Goal: Navigation & Orientation: Find specific page/section

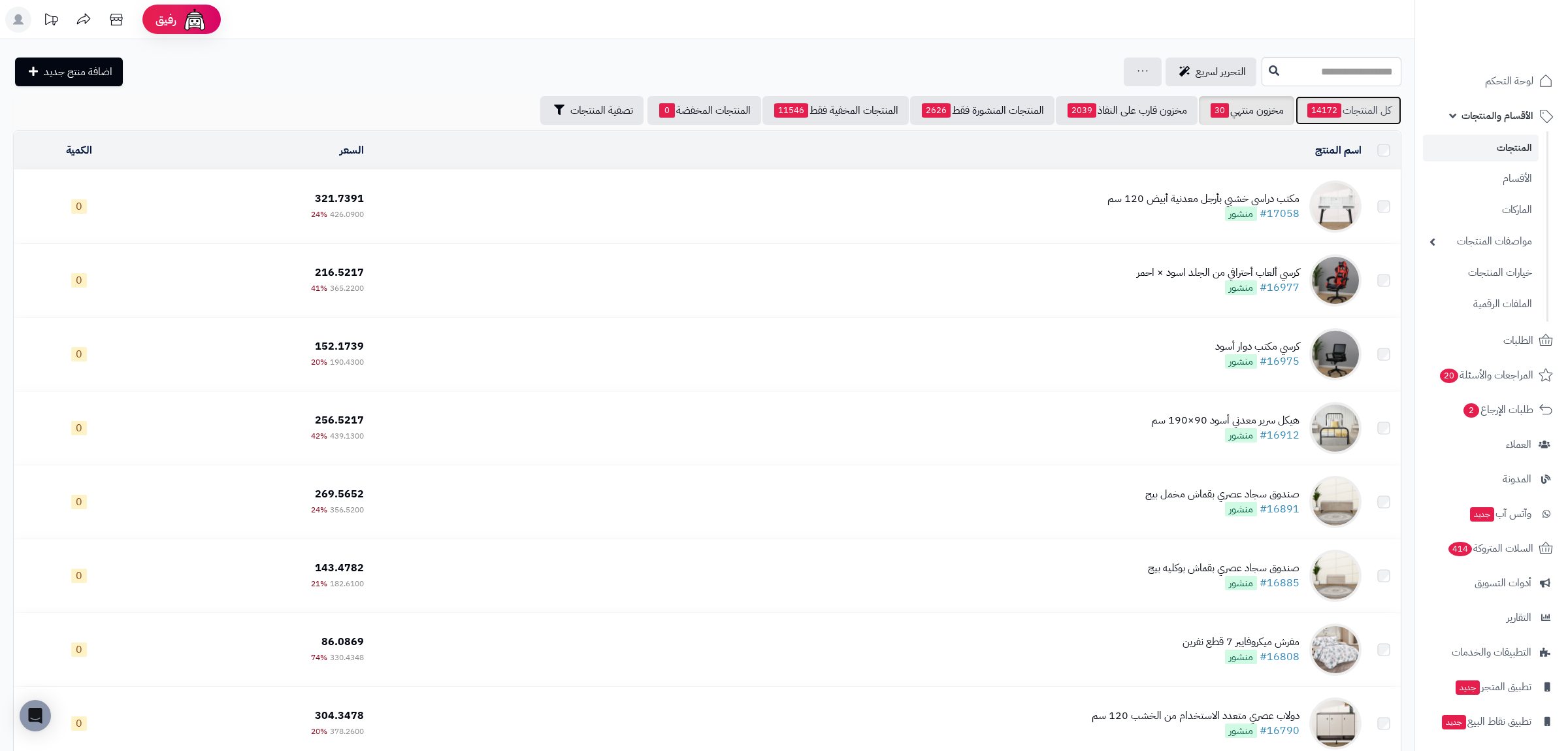
click at [1374, 112] on link "كل المنتجات 14172" at bounding box center [1349, 111] width 106 height 29
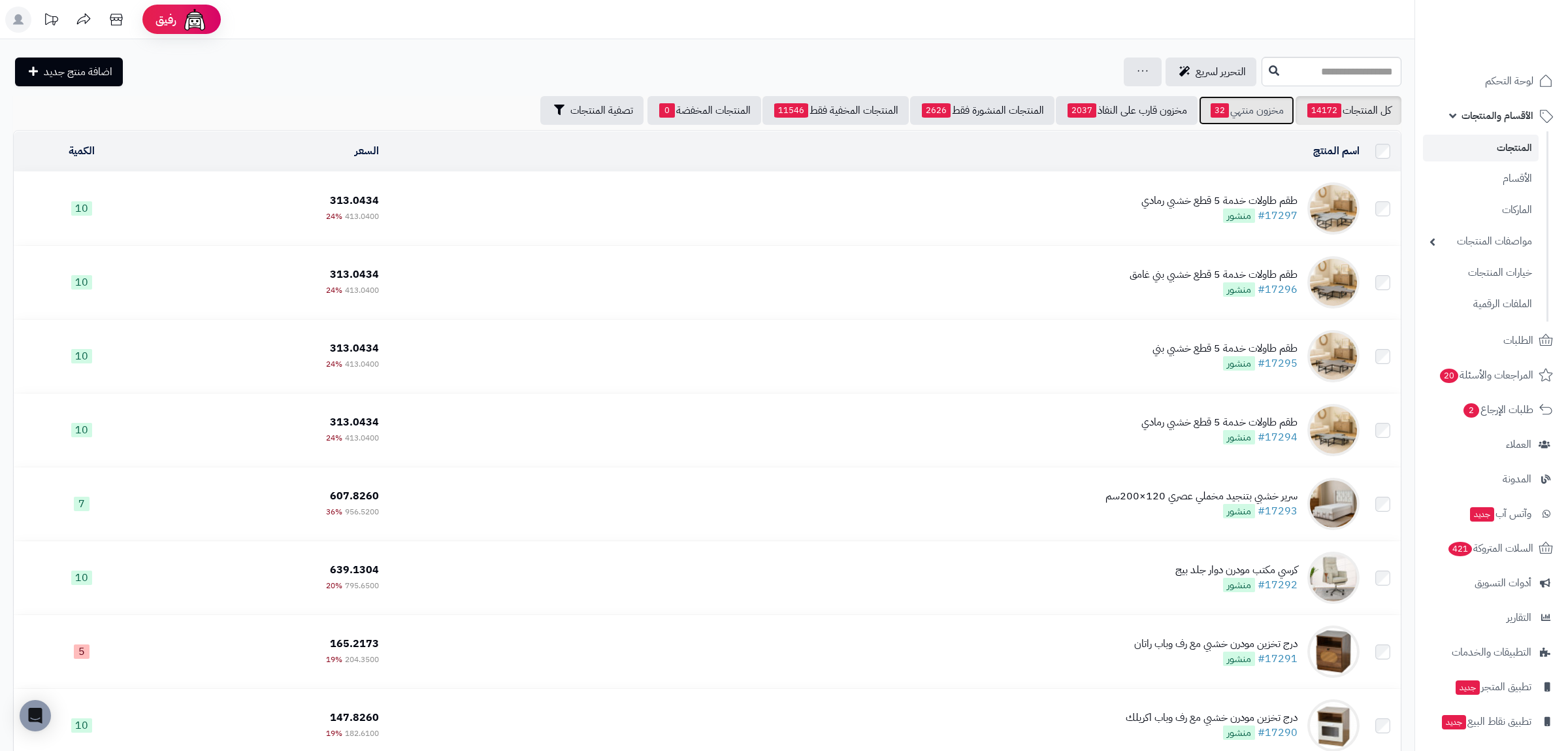
click at [1252, 98] on link "مخزون منتهي 32" at bounding box center [1246, 111] width 95 height 29
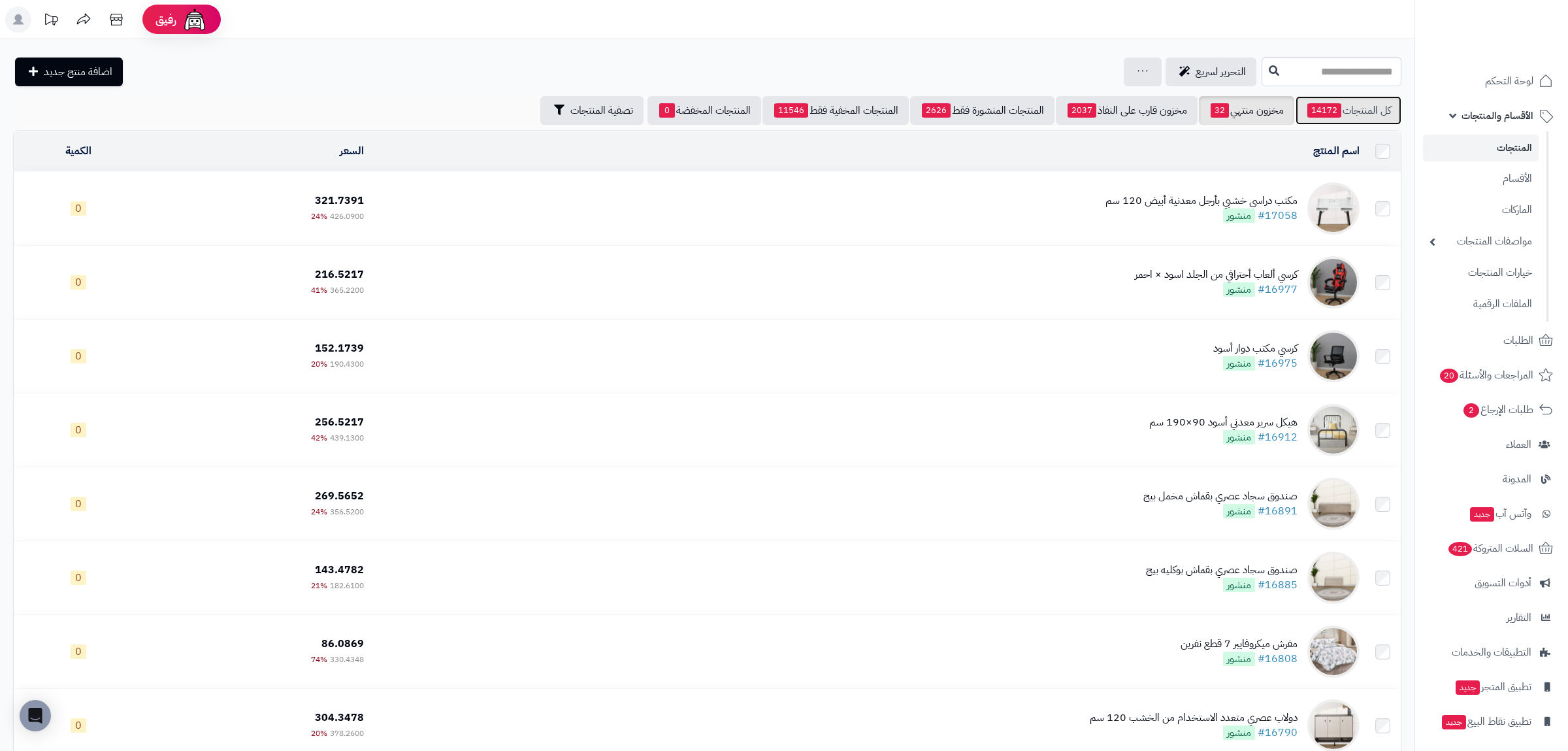
click at [1332, 104] on span "14172" at bounding box center [1324, 111] width 34 height 14
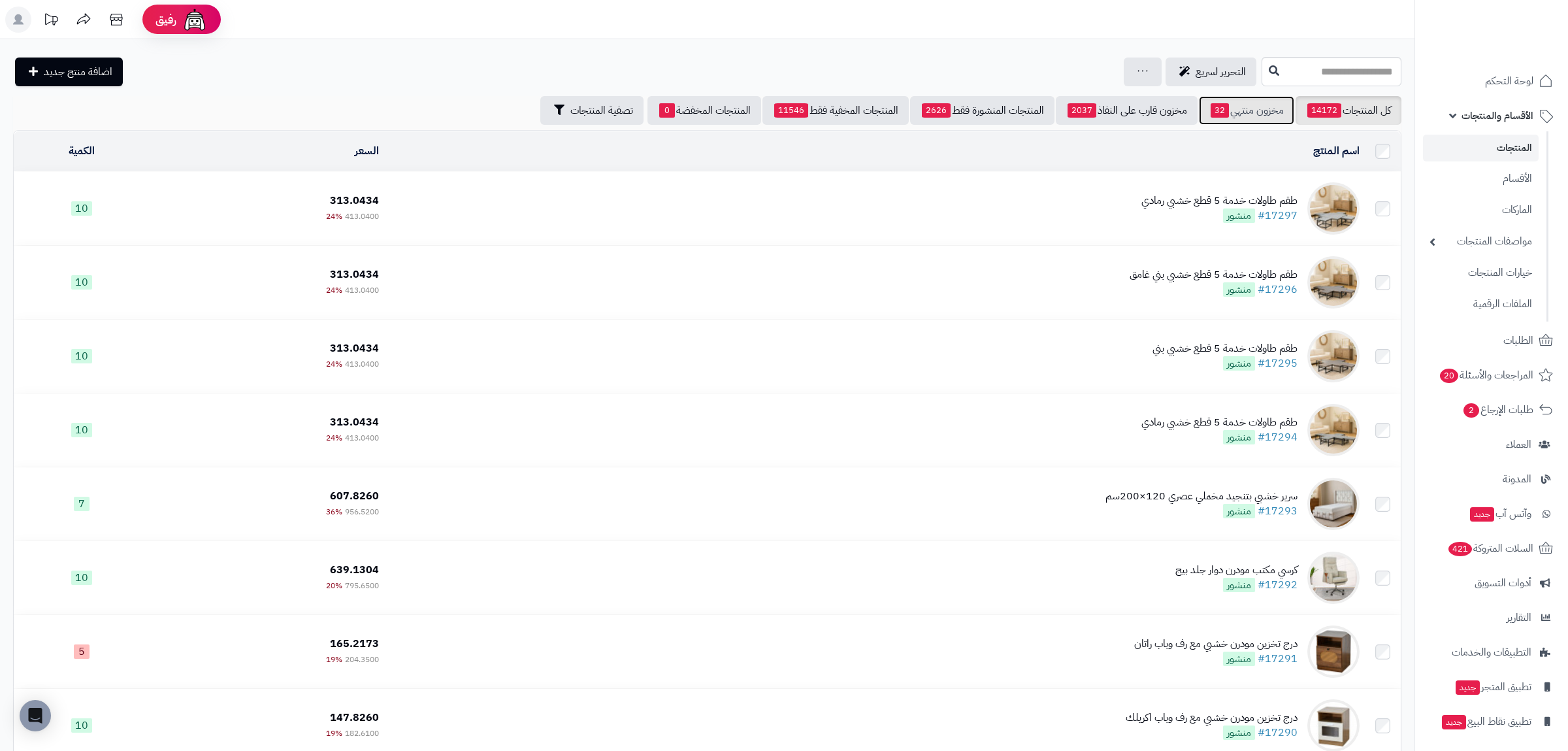
click at [1234, 116] on link "مخزون منتهي 32" at bounding box center [1246, 111] width 95 height 29
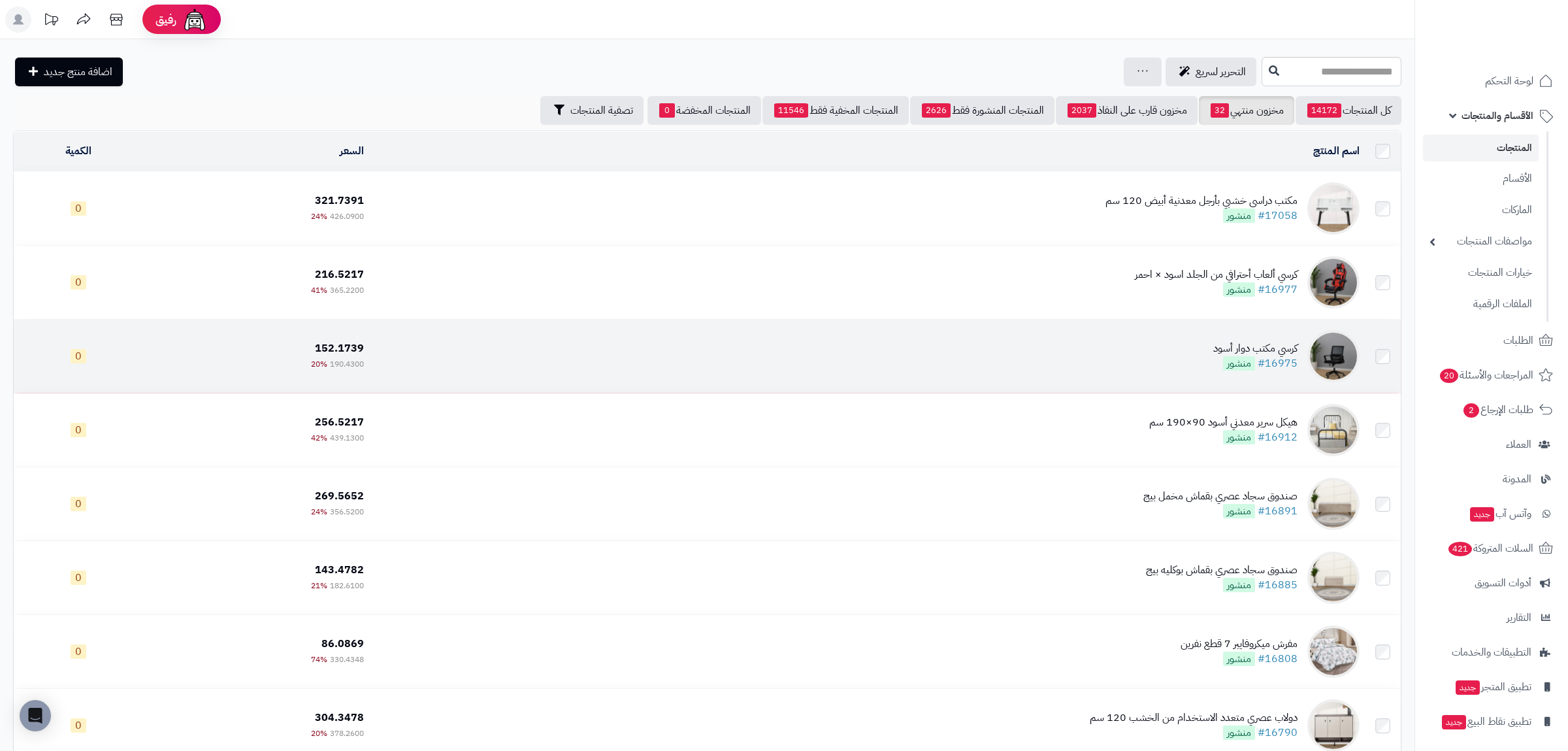
scroll to position [305, 0]
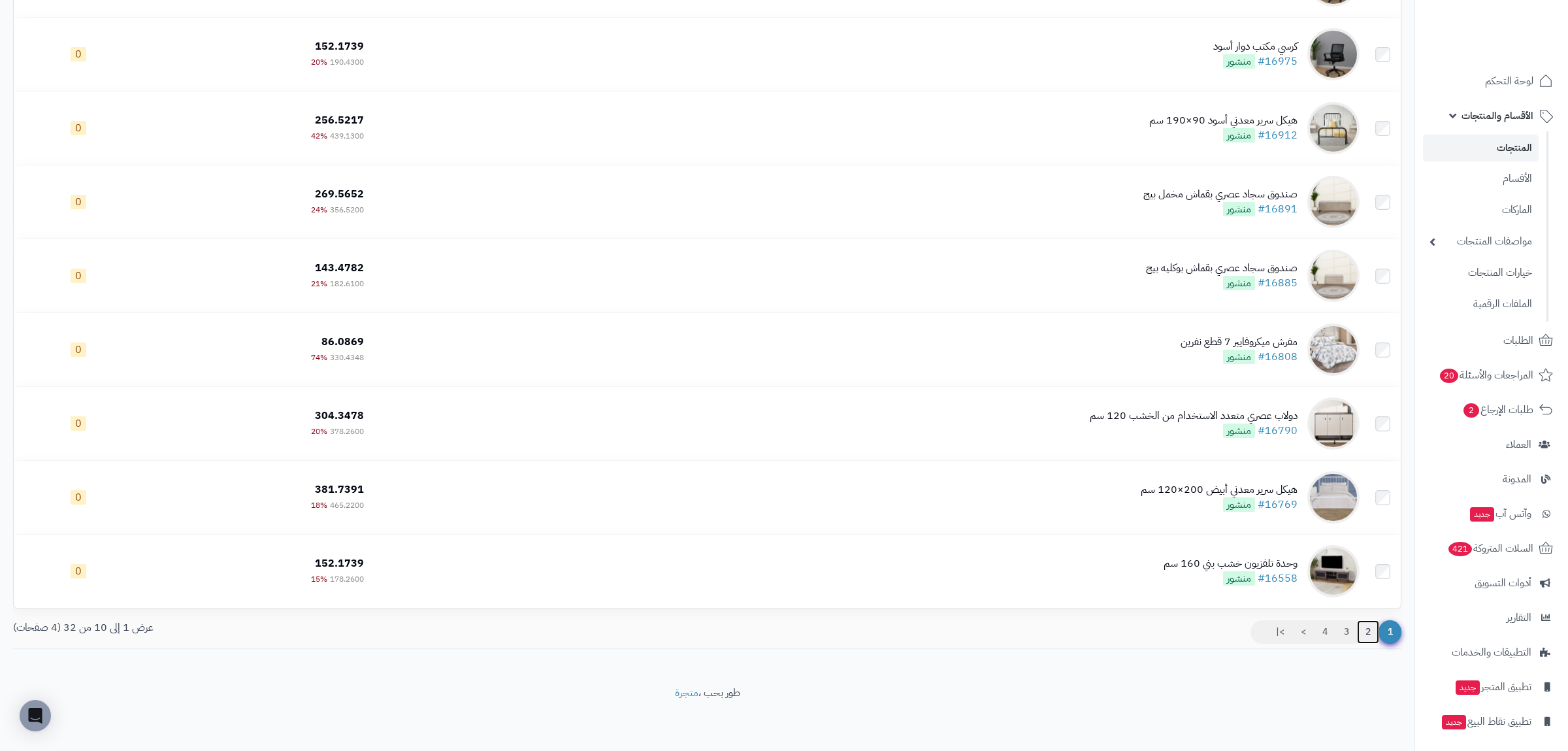
click at [1365, 637] on link "2" at bounding box center [1368, 631] width 22 height 23
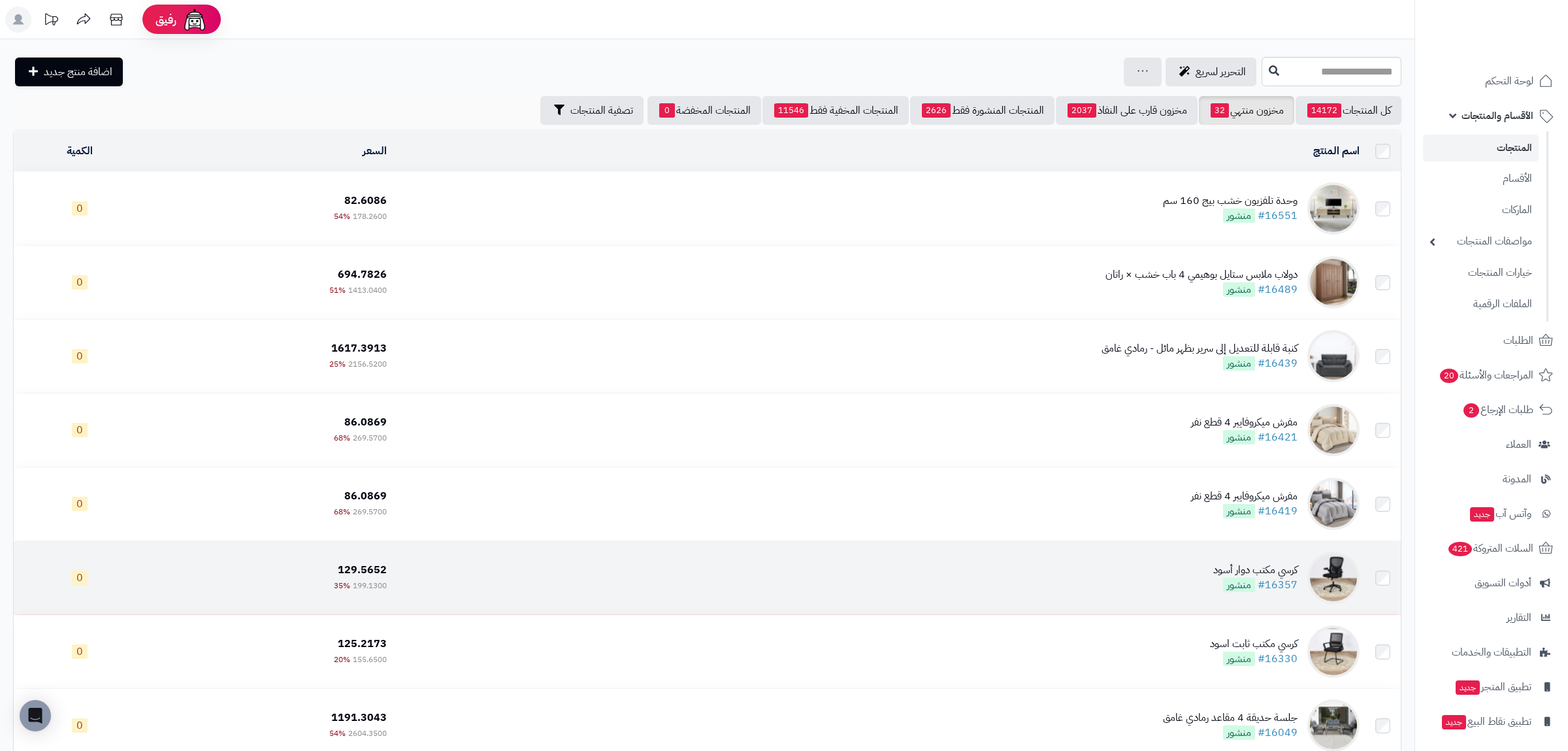
scroll to position [305, 0]
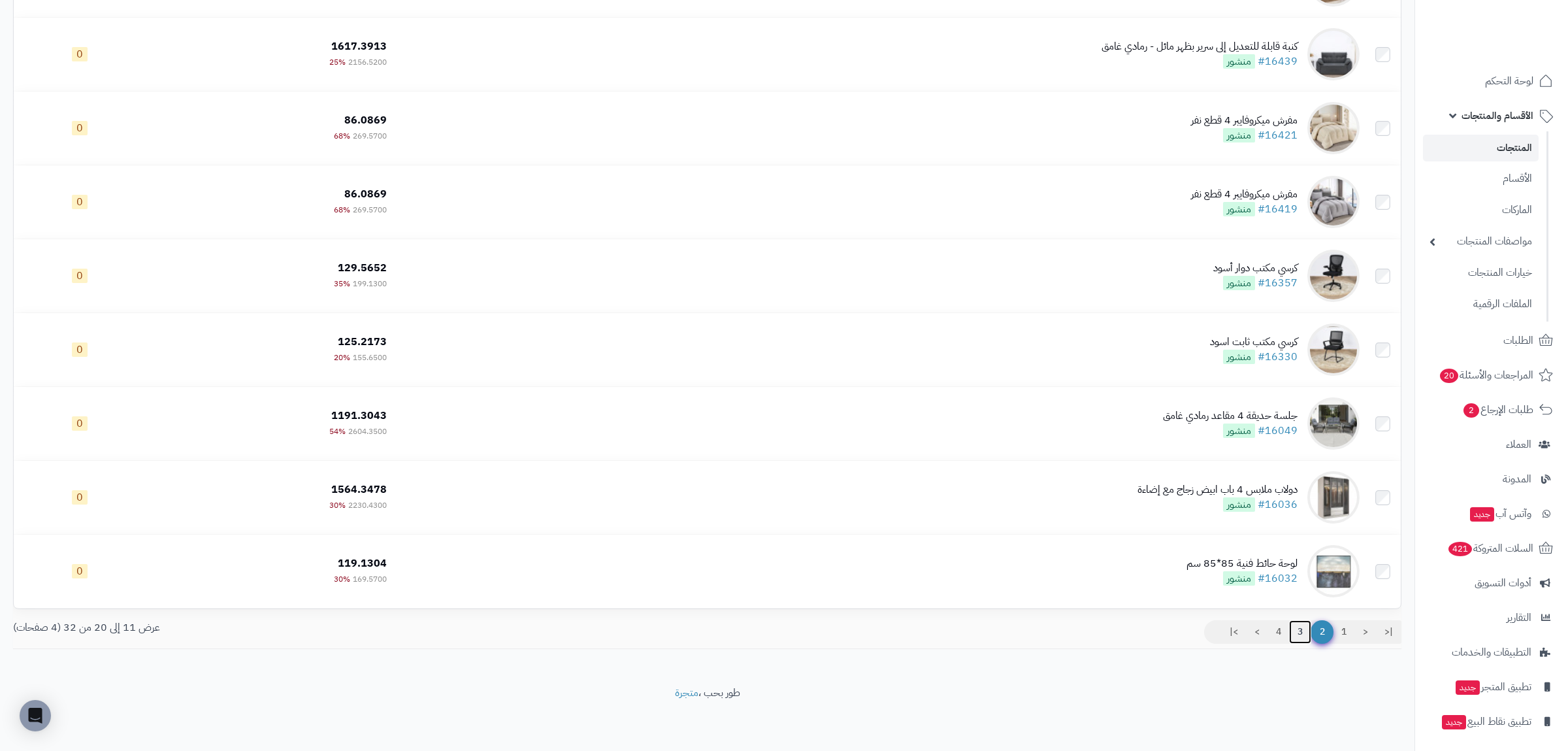
click at [1303, 630] on link "3" at bounding box center [1299, 631] width 22 height 23
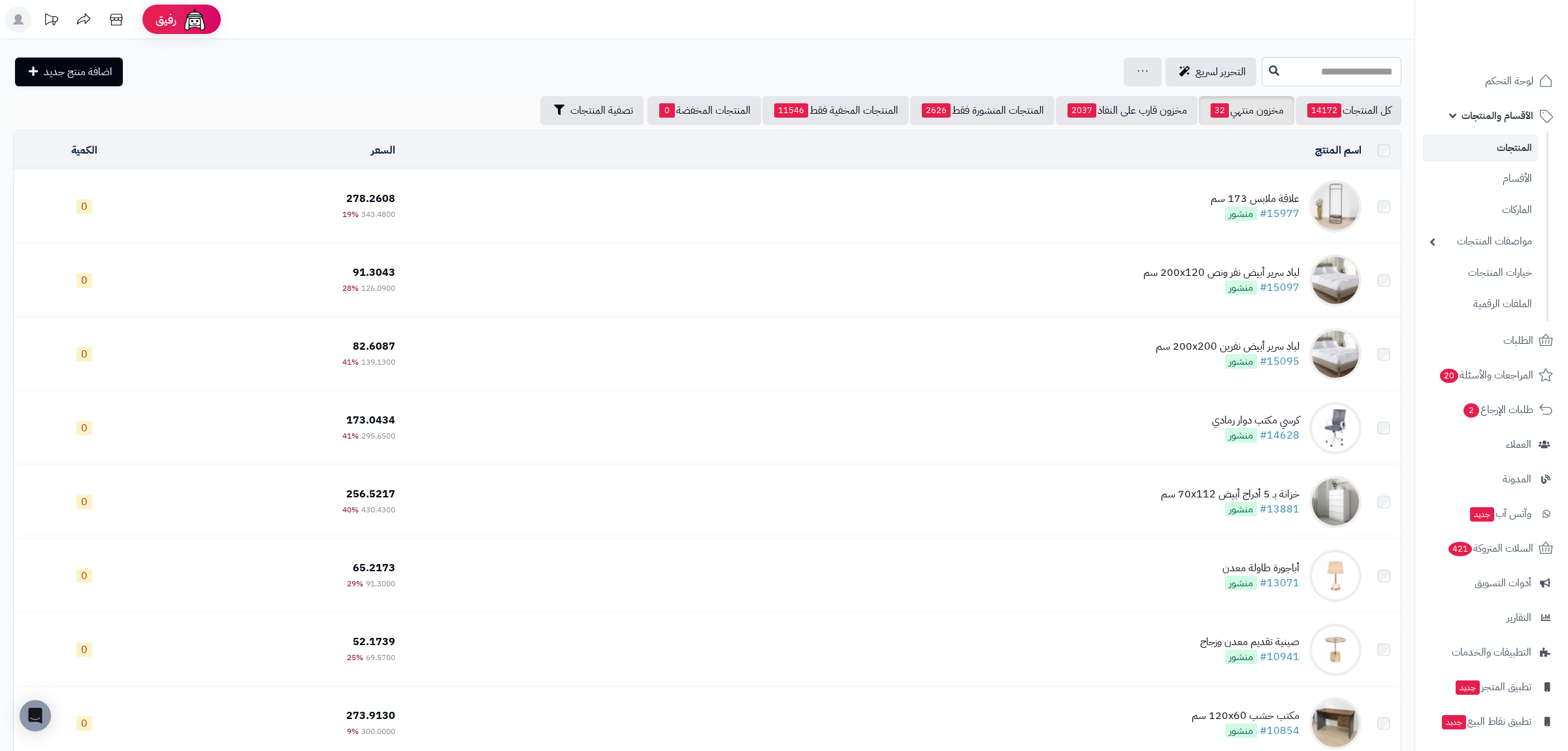
scroll to position [305, 0]
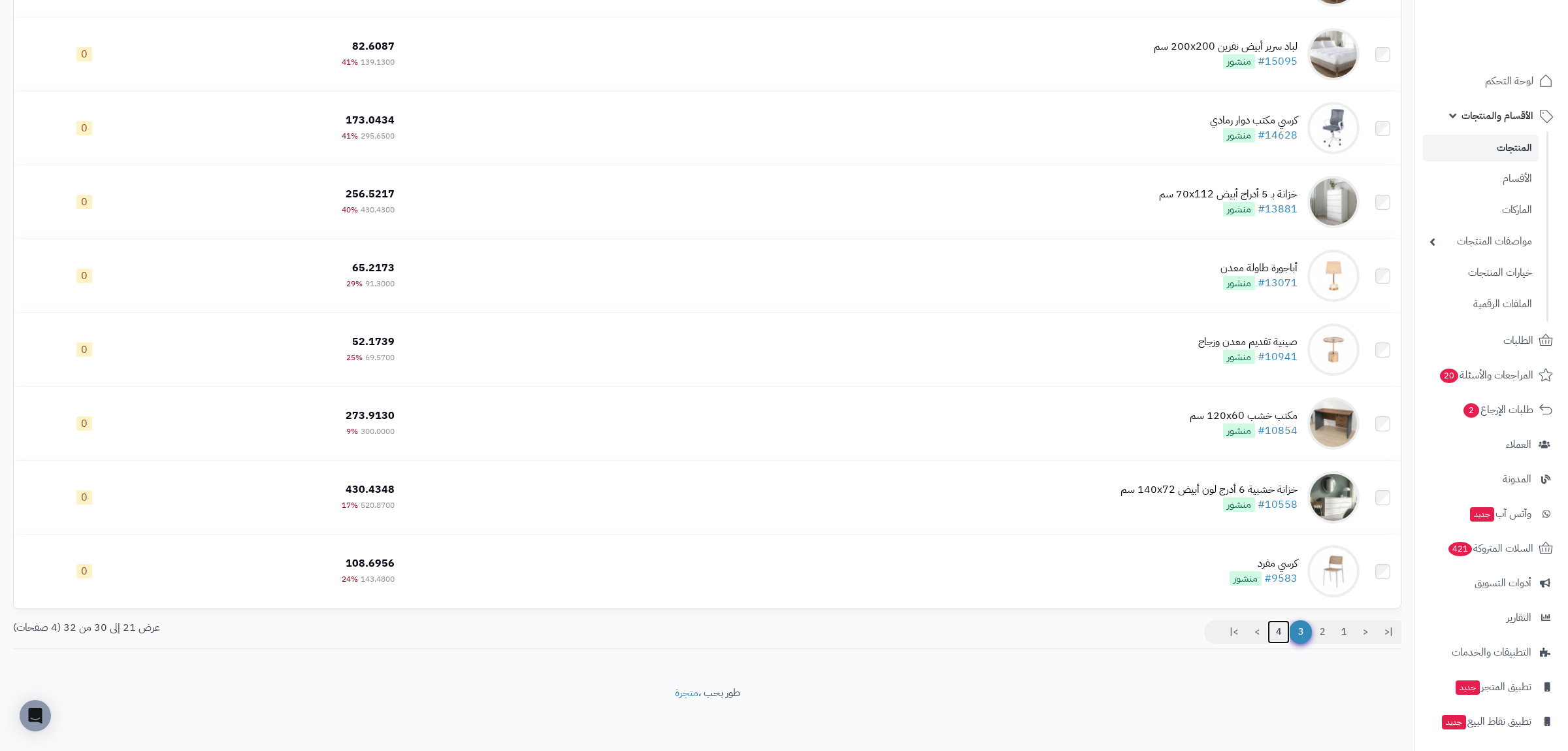
click at [1284, 628] on link "4" at bounding box center [1278, 631] width 22 height 23
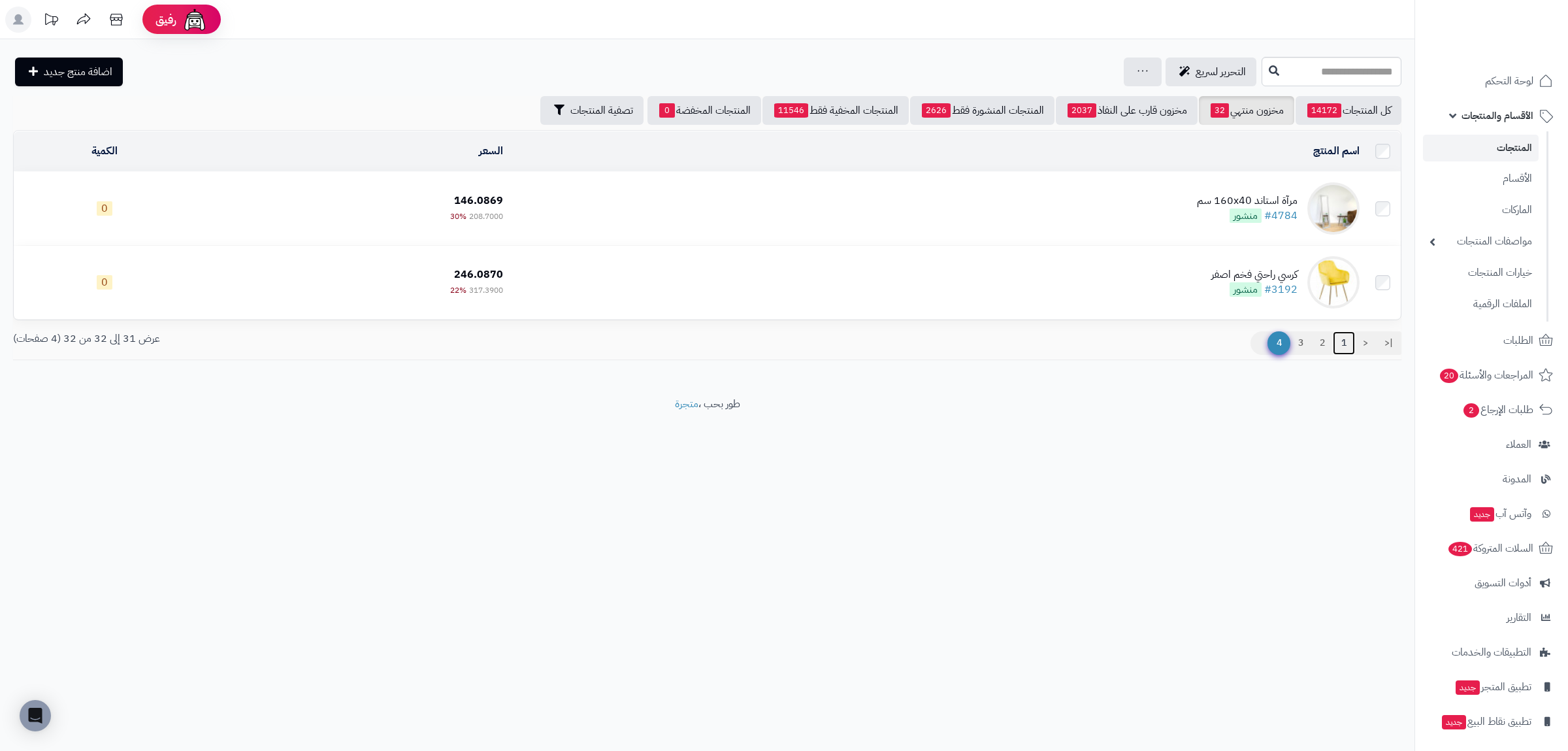
click at [1345, 341] on link "1" at bounding box center [1343, 343] width 22 height 23
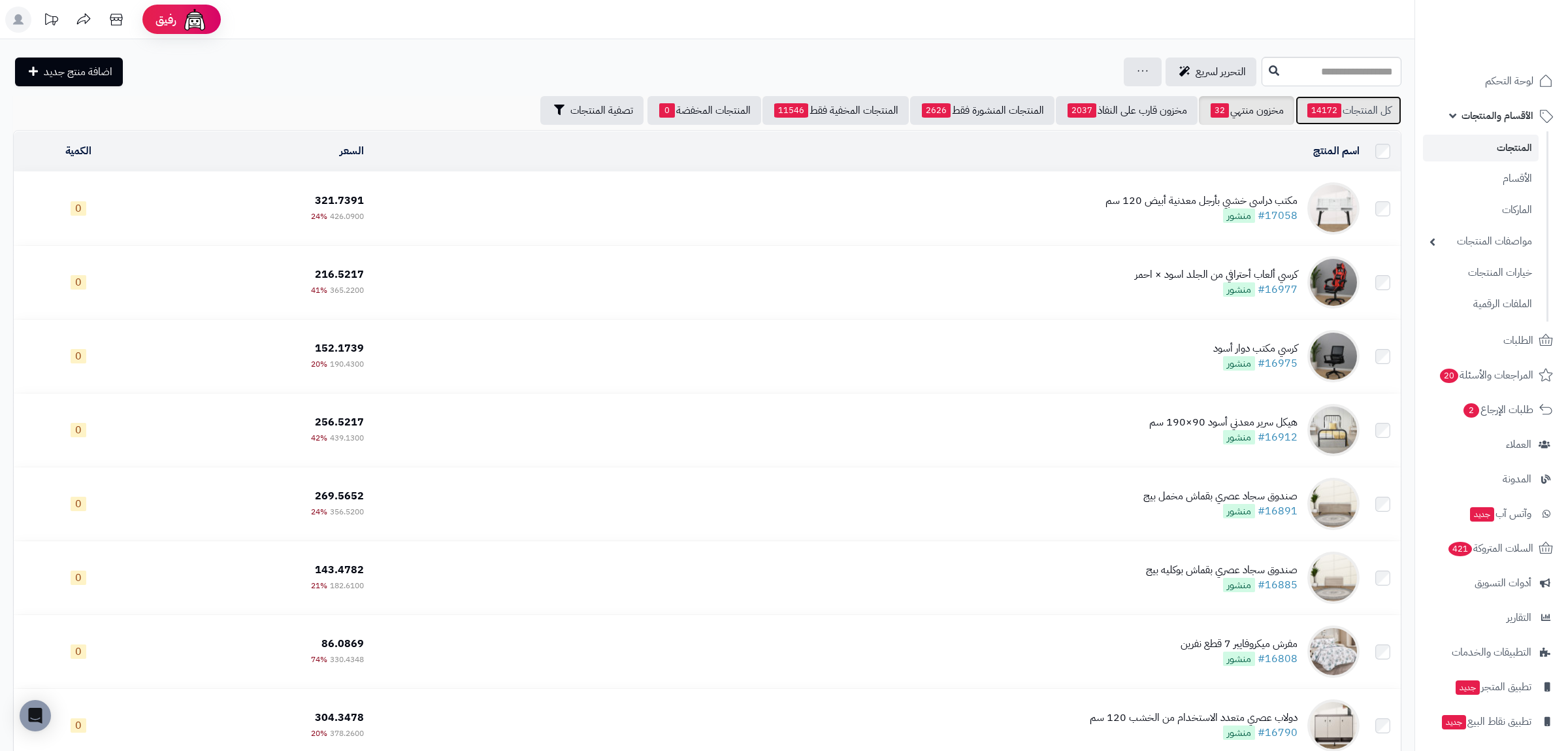
click at [1352, 108] on link "كل المنتجات 14172" at bounding box center [1349, 111] width 106 height 29
